Goal: Information Seeking & Learning: Check status

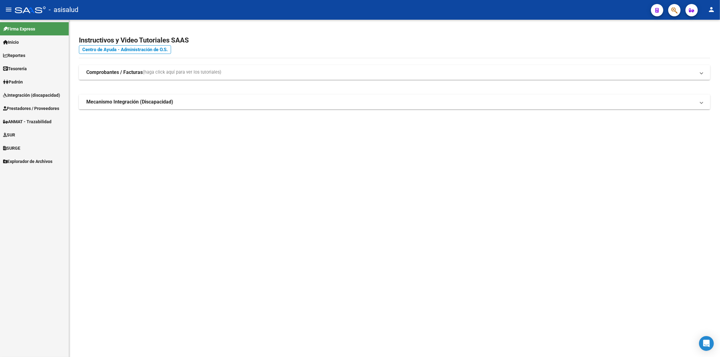
click at [694, 14] on span "button" at bounding box center [691, 10] width 5 height 12
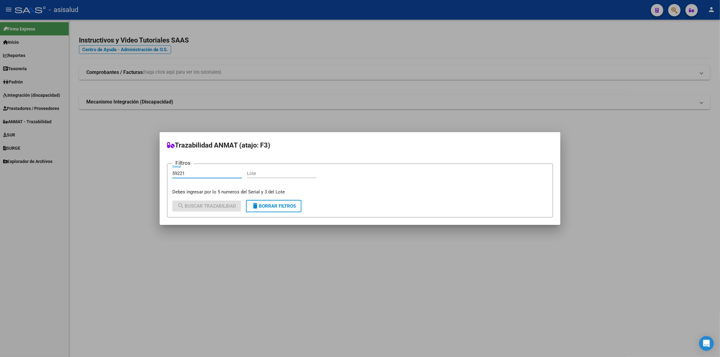
type input "59221"
click at [253, 167] on form "Filtros 59221 Serial Lote Debes ingresar por lo 5 numeros del Serial y 3 del Lo…" at bounding box center [360, 191] width 386 height 54
click at [253, 173] on input "Lote" at bounding box center [282, 174] width 70 height 6
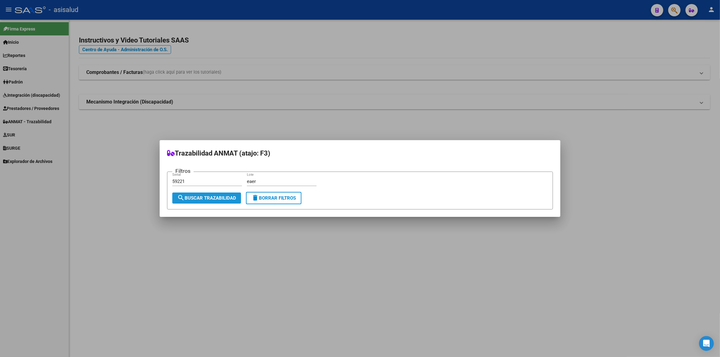
click at [227, 197] on span "search Buscar Trazabilidad" at bounding box center [206, 198] width 59 height 6
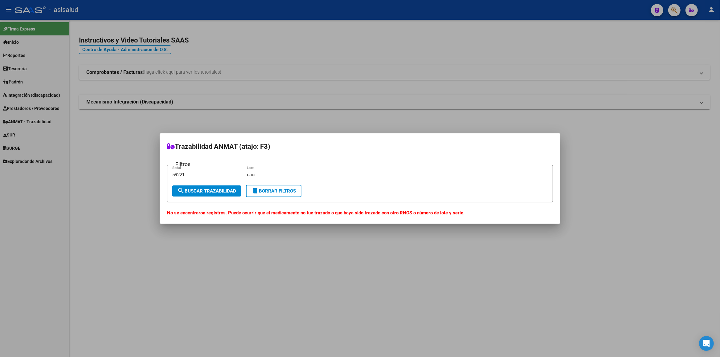
click at [269, 171] on div "eaer Lote" at bounding box center [282, 174] width 70 height 9
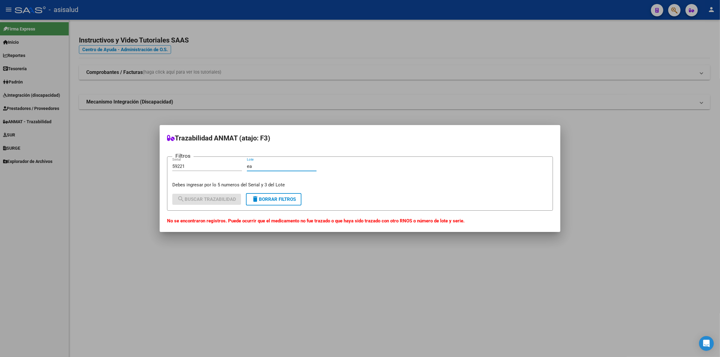
type input "e"
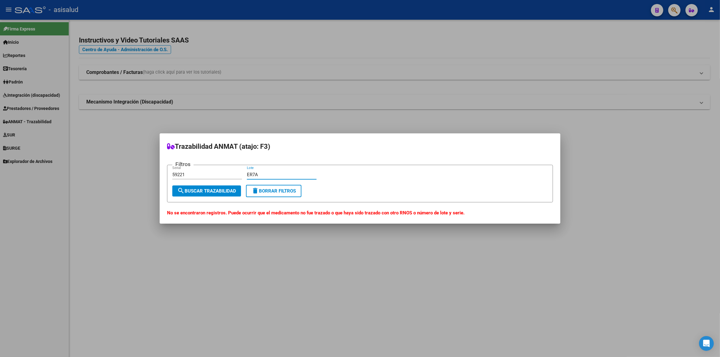
type input "ER7A"
click at [220, 188] on button "search Buscar Trazabilidad" at bounding box center [206, 191] width 69 height 11
click at [281, 195] on button "delete Borrar Filtros" at bounding box center [273, 191] width 55 height 12
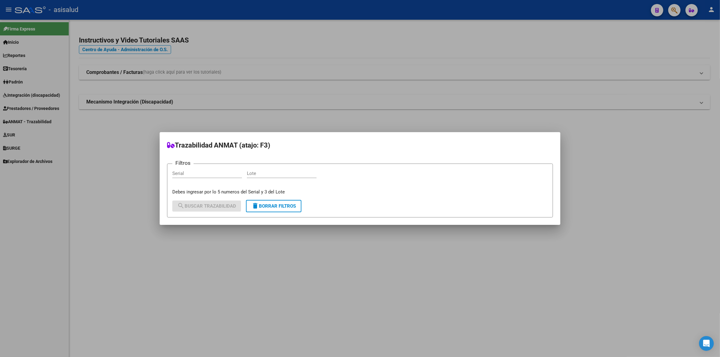
click at [213, 175] on input "Serial" at bounding box center [207, 174] width 70 height 6
type input "640460"
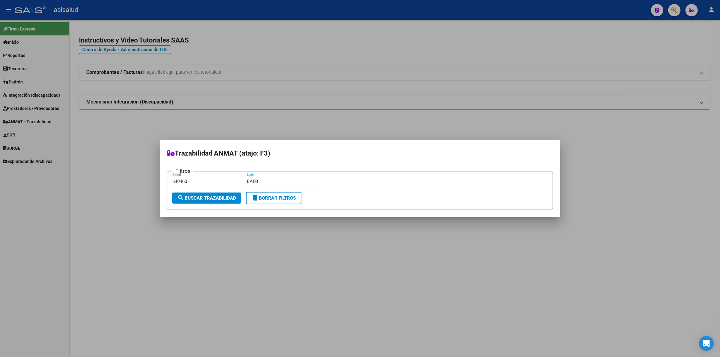
type input "EAFB"
click at [231, 200] on span "search Buscar Trazabilidad" at bounding box center [206, 198] width 59 height 6
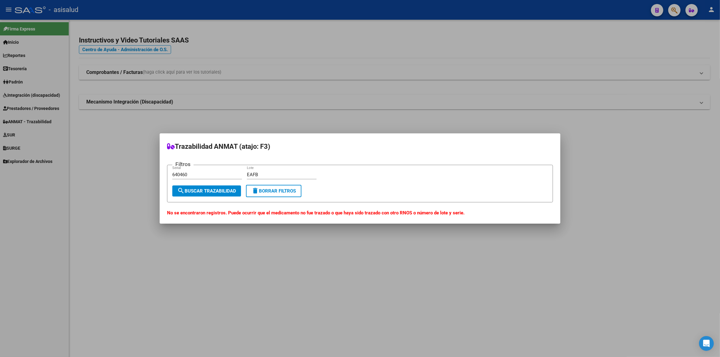
click at [264, 192] on span "delete Borrar Filtros" at bounding box center [274, 191] width 44 height 6
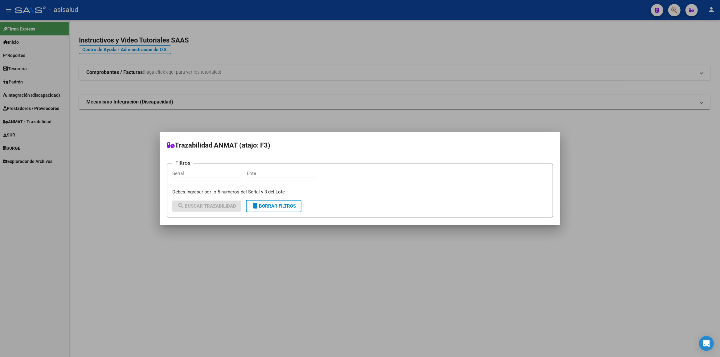
click at [219, 176] on input "Serial" at bounding box center [207, 174] width 70 height 6
type input "219360"
type input "W"
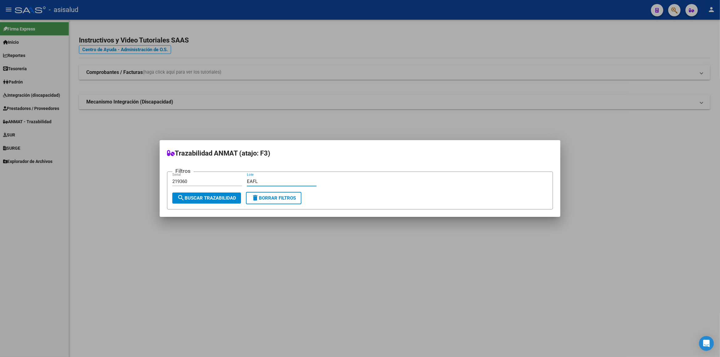
type input "EAFL"
click at [194, 196] on span "search Buscar Trazabilidad" at bounding box center [206, 198] width 59 height 6
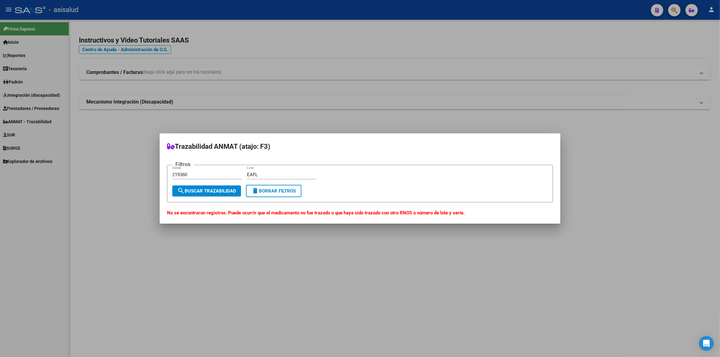
click at [266, 193] on span "delete Borrar Filtros" at bounding box center [274, 191] width 44 height 6
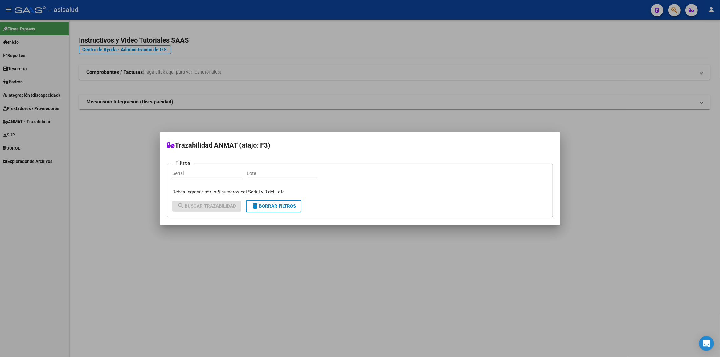
click at [31, 110] on div at bounding box center [360, 178] width 720 height 357
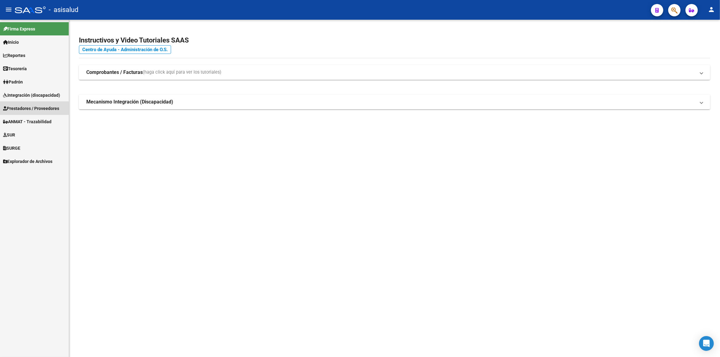
click at [31, 110] on span "Prestadores / Proveedores" at bounding box center [31, 108] width 56 height 7
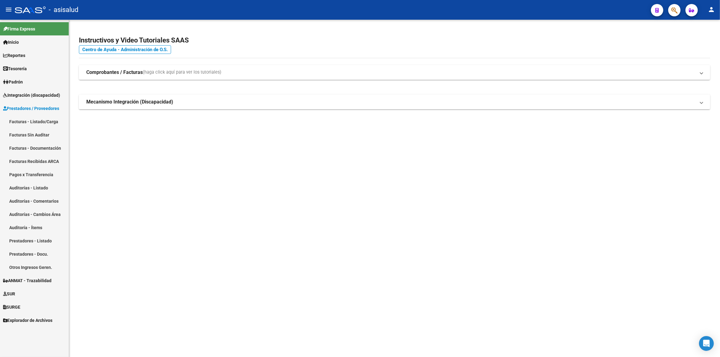
click at [25, 123] on link "Facturas - Listado/Carga" at bounding box center [34, 121] width 69 height 13
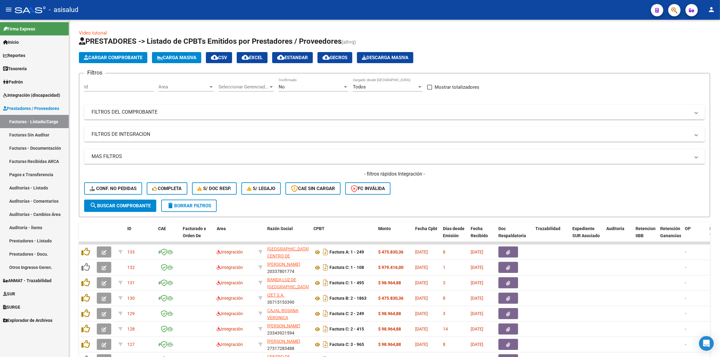
click at [21, 97] on span "Integración (discapacidad)" at bounding box center [31, 95] width 57 height 7
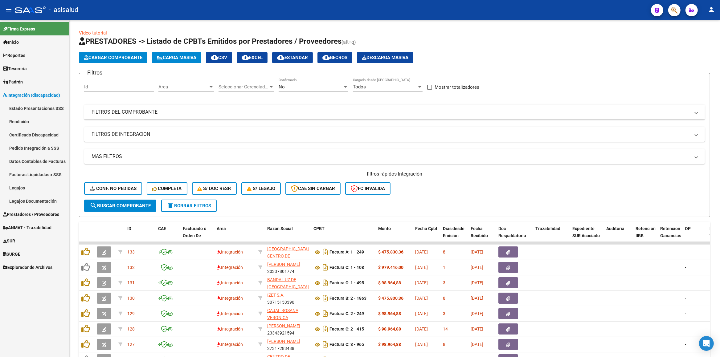
click at [14, 190] on link "Legajos" at bounding box center [34, 187] width 69 height 13
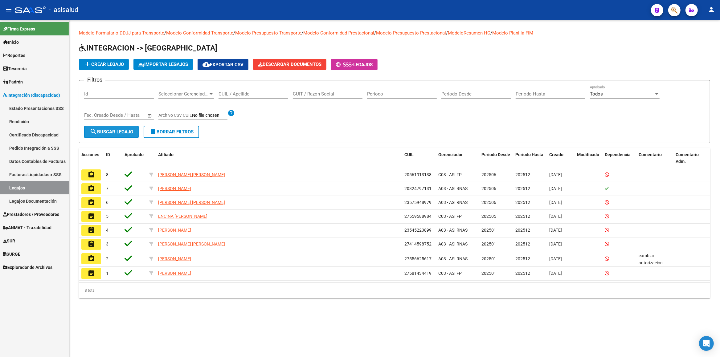
click at [101, 134] on button "search Buscar Legajo" at bounding box center [111, 132] width 55 height 12
click at [268, 94] on input "CUIL / Apellido" at bounding box center [254, 94] width 70 height 6
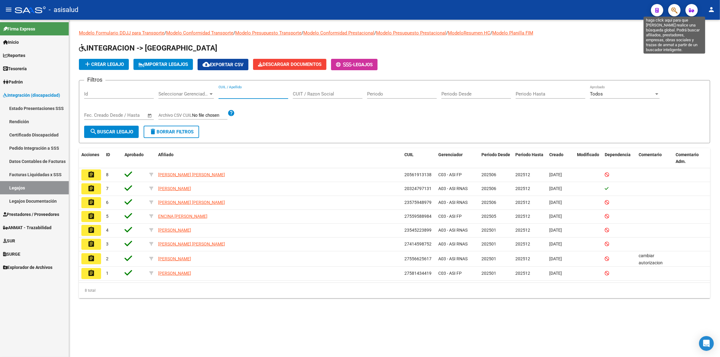
click at [678, 13] on icon "button" at bounding box center [675, 10] width 6 height 7
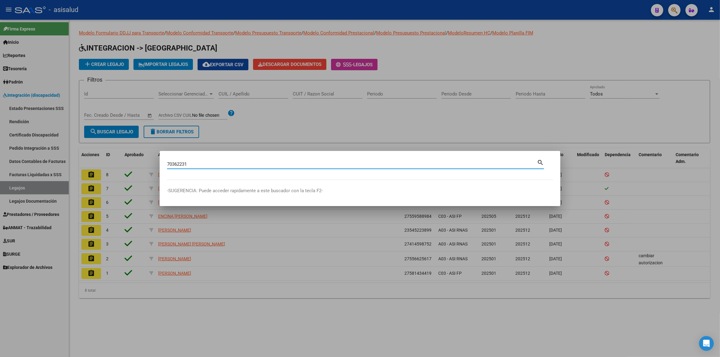
type input "70362231"
